Goal: Information Seeking & Learning: Learn about a topic

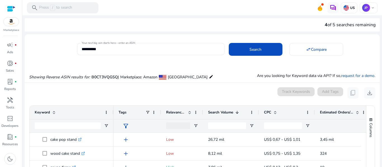
click at [148, 66] on div "Showing Reverse ASIN results for: B0CT3VQGSQ | Marketplace: Amazon [GEOGRAPHIC_…" at bounding box center [202, 71] width 355 height 23
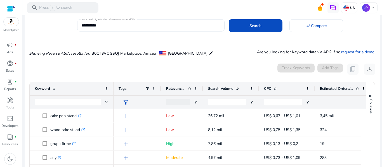
scroll to position [56, 0]
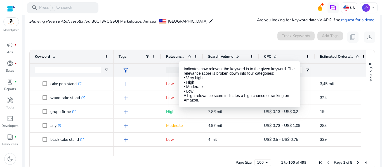
click at [190, 68] on div at bounding box center [182, 69] width 42 height 13
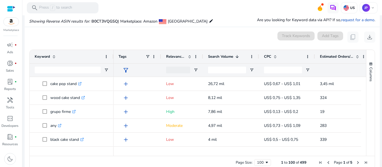
click at [190, 68] on div at bounding box center [182, 69] width 42 height 13
drag, startPoint x: 224, startPoint y: 73, endPoint x: 209, endPoint y: 69, distance: 16.3
click at [209, 69] on input "Search Volume Filter Input" at bounding box center [227, 70] width 38 height 7
click at [196, 56] on span at bounding box center [195, 56] width 4 height 4
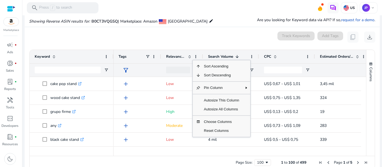
click at [212, 44] on mat-card "0 keyword(s) selected Track Keywords Add Tags content_copy download Press ENTER…" at bounding box center [202, 102] width 355 height 150
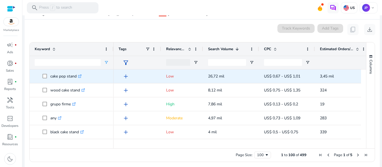
scroll to position [66, 0]
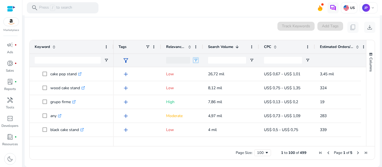
click at [194, 60] on span "Open Filter Menu" at bounding box center [195, 60] width 4 height 4
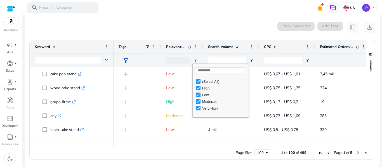
click at [152, 58] on div "filter_alt" at bounding box center [136, 60] width 37 height 13
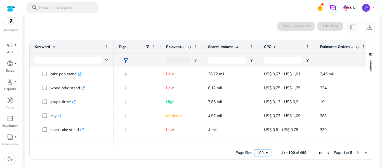
click at [257, 152] on div "100" at bounding box center [261, 153] width 8 height 5
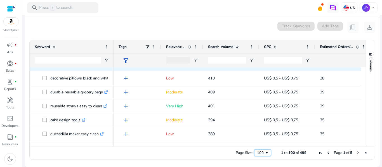
scroll to position [1155, 0]
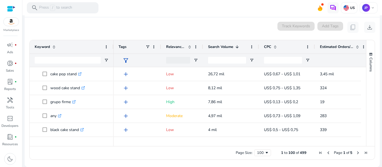
click at [102, 46] on div "Keyword" at bounding box center [69, 47] width 68 height 11
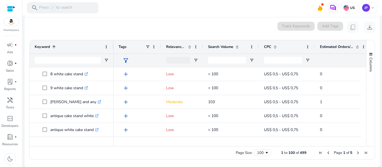
click at [102, 46] on div "Keyword 1" at bounding box center [69, 47] width 68 height 11
click at [175, 47] on span "Relevance Score" at bounding box center [176, 46] width 20 height 5
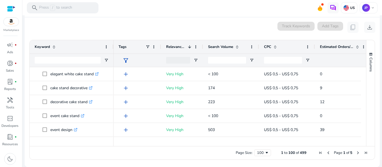
click at [175, 47] on span "Relevance Score" at bounding box center [176, 46] width 20 height 5
click at [175, 43] on div "Relevance Score 1" at bounding box center [179, 47] width 26 height 11
click at [180, 47] on span "Relevance Score" at bounding box center [176, 46] width 20 height 5
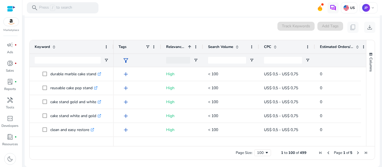
click at [180, 47] on span "Relevance Score" at bounding box center [176, 46] width 20 height 5
click at [217, 48] on span "Search Volume" at bounding box center [220, 46] width 25 height 5
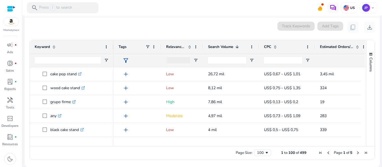
click at [216, 47] on span "Search Volume" at bounding box center [220, 46] width 25 height 5
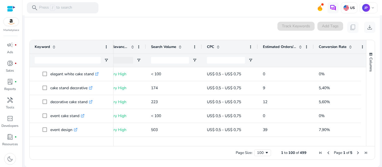
scroll to position [0, 68]
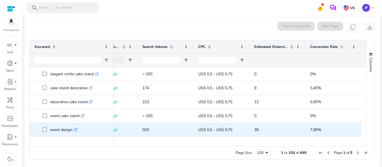
click at [357, 137] on div "7,90%" at bounding box center [333, 130] width 56 height 14
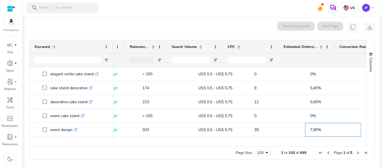
scroll to position [0, 18]
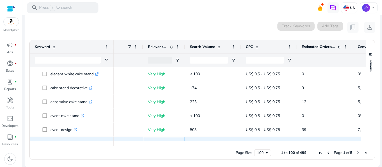
click at [183, 140] on div "Very High" at bounding box center [164, 144] width 42 height 14
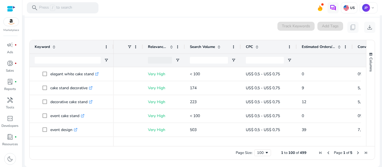
drag, startPoint x: 227, startPoint y: 147, endPoint x: 222, endPoint y: 147, distance: 5.0
click at [222, 147] on div "Page Size: 100 1 to 100 of 499 Page 1 of 5" at bounding box center [202, 152] width 345 height 13
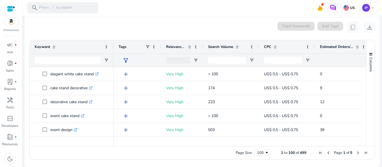
drag, startPoint x: 196, startPoint y: 143, endPoint x: 171, endPoint y: 144, distance: 24.6
click at [171, 144] on div at bounding box center [236, 143] width 247 height 5
click at [195, 61] on span "Open Filter Menu" at bounding box center [195, 60] width 4 height 4
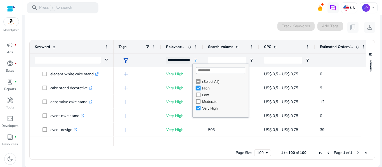
type input "**********"
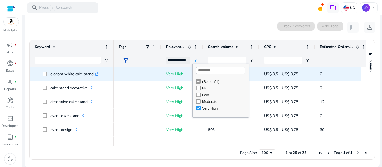
click at [251, 78] on p "< 100" at bounding box center [231, 73] width 46 height 11
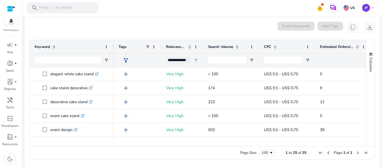
click at [239, 44] on div "Search Volume" at bounding box center [228, 47] width 40 height 11
click at [242, 45] on div "Search Volume 1" at bounding box center [228, 47] width 40 height 11
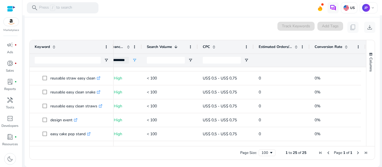
drag, startPoint x: 297, startPoint y: 147, endPoint x: 292, endPoint y: 146, distance: 5.1
click at [293, 147] on div "Page Size: 100 1 to 25 of 25 Page 1 of 1" at bounding box center [202, 152] width 345 height 13
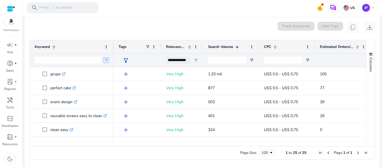
click at [108, 59] on span "Open Filter Menu" at bounding box center [106, 60] width 4 height 4
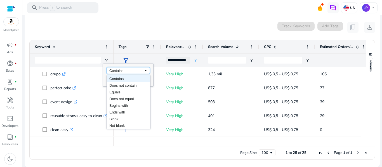
click at [114, 73] on div "Contains" at bounding box center [127, 70] width 43 height 7
click at [79, 46] on div "Keyword" at bounding box center [69, 47] width 68 height 11
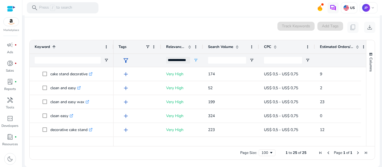
click at [79, 46] on div "Keyword 1" at bounding box center [69, 47] width 68 height 11
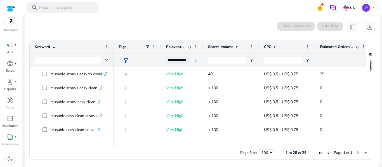
click at [227, 45] on span "Search Volume" at bounding box center [220, 46] width 25 height 5
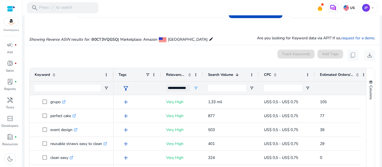
click at [180, 87] on div "**********" at bounding box center [178, 88] width 24 height 7
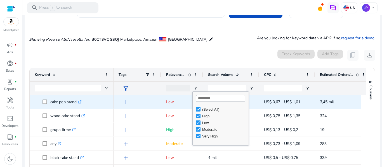
click at [264, 94] on div at bounding box center [283, 88] width 38 height 13
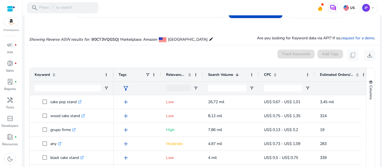
click at [225, 75] on span "Search Volume" at bounding box center [220, 74] width 25 height 5
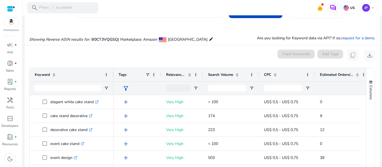
click at [224, 75] on span "Search Volume" at bounding box center [220, 74] width 25 height 5
click at [217, 75] on span "Search Volume" at bounding box center [220, 74] width 25 height 5
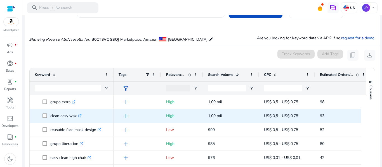
scroll to position [391, 0]
